Goal: Transaction & Acquisition: Subscribe to service/newsletter

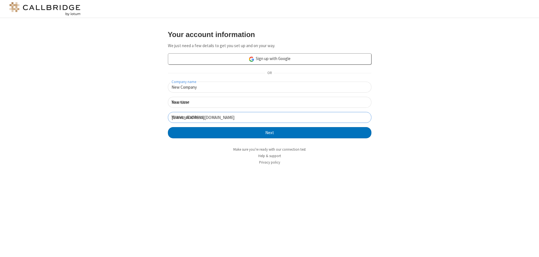
click button "Next" at bounding box center [270, 132] width 204 height 11
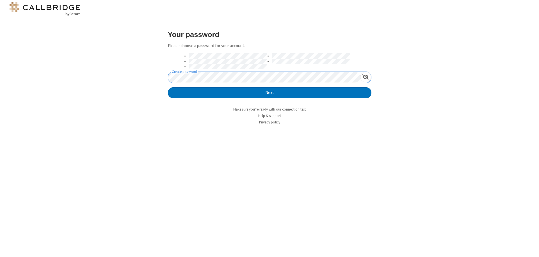
click button "Next" at bounding box center [270, 92] width 204 height 11
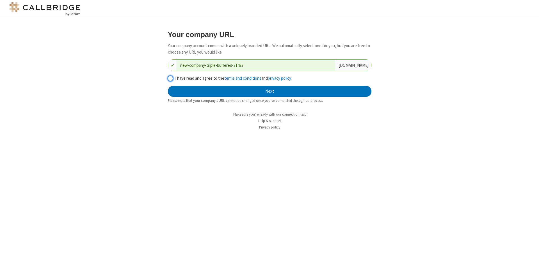
click at [170, 78] on input "I have read and agree to the terms and conditions and privacy policy ." at bounding box center [170, 79] width 5 height 6
checkbox input "true"
click at [269, 91] on button "Next" at bounding box center [270, 91] width 204 height 11
